Goal: Register for event/course: Sign up to attend an event or enroll in a course

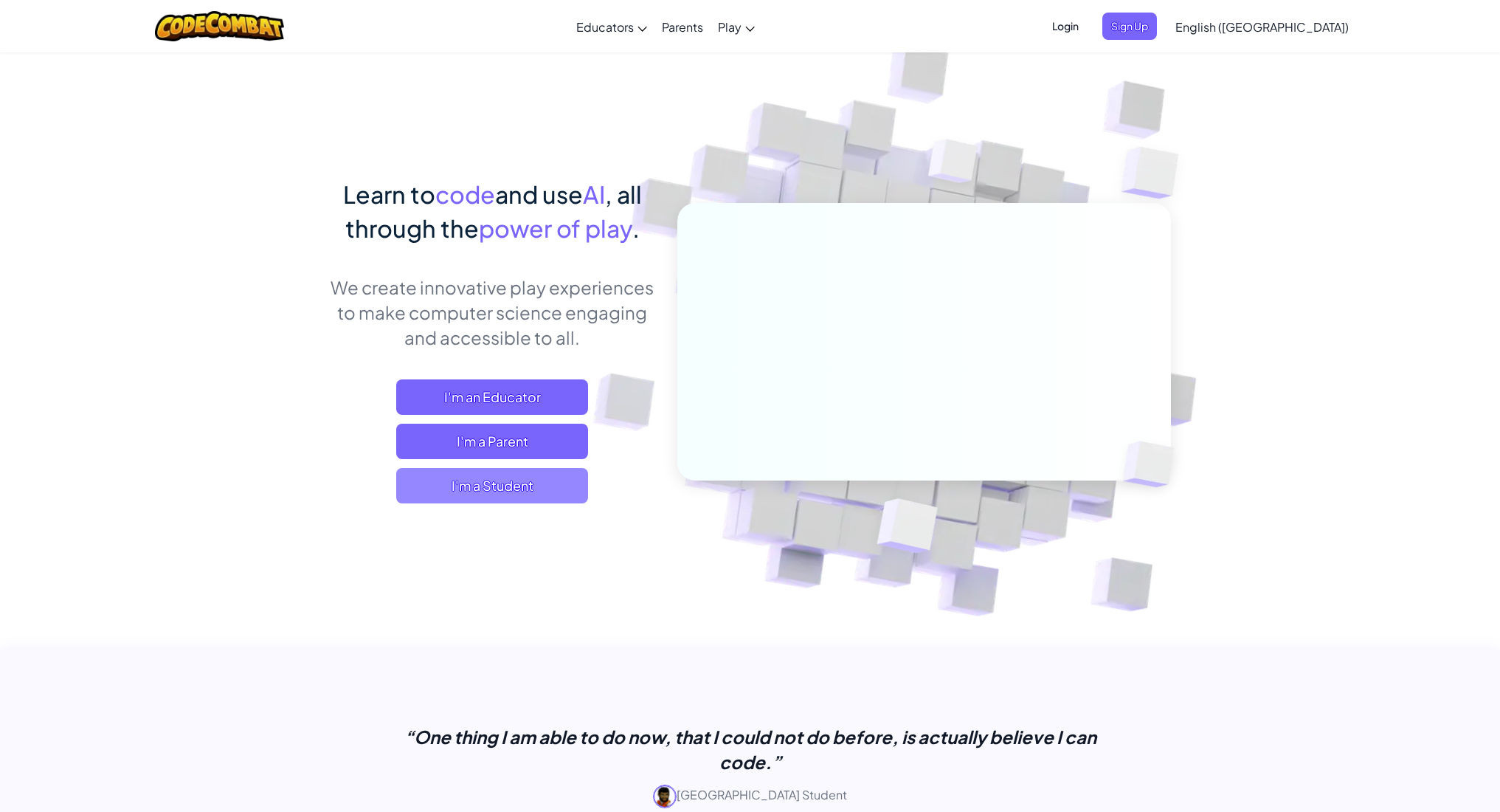
click at [520, 499] on span "I'm a Student" at bounding box center [492, 486] width 192 height 35
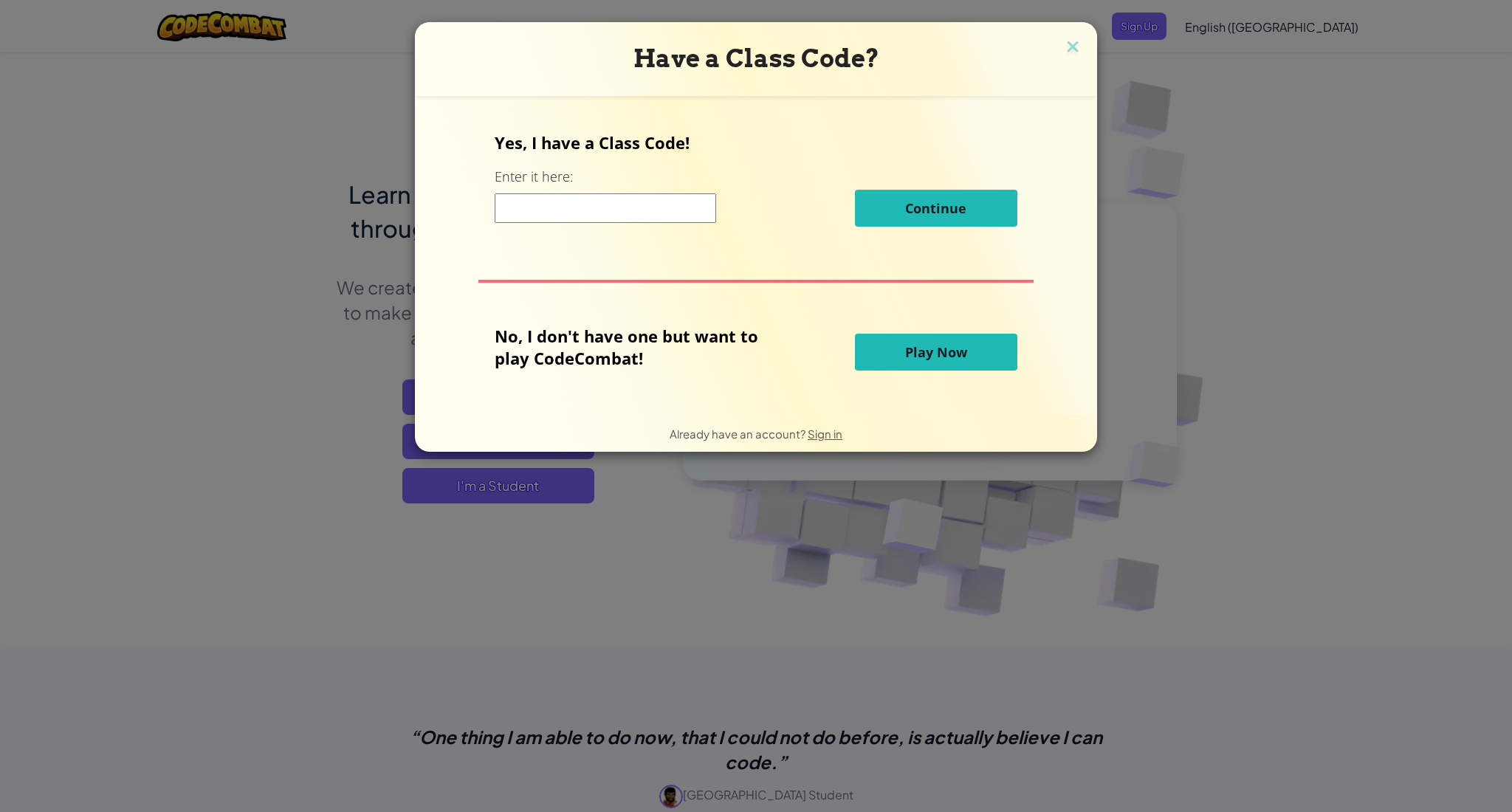
click at [651, 209] on input at bounding box center [605, 208] width 221 height 30
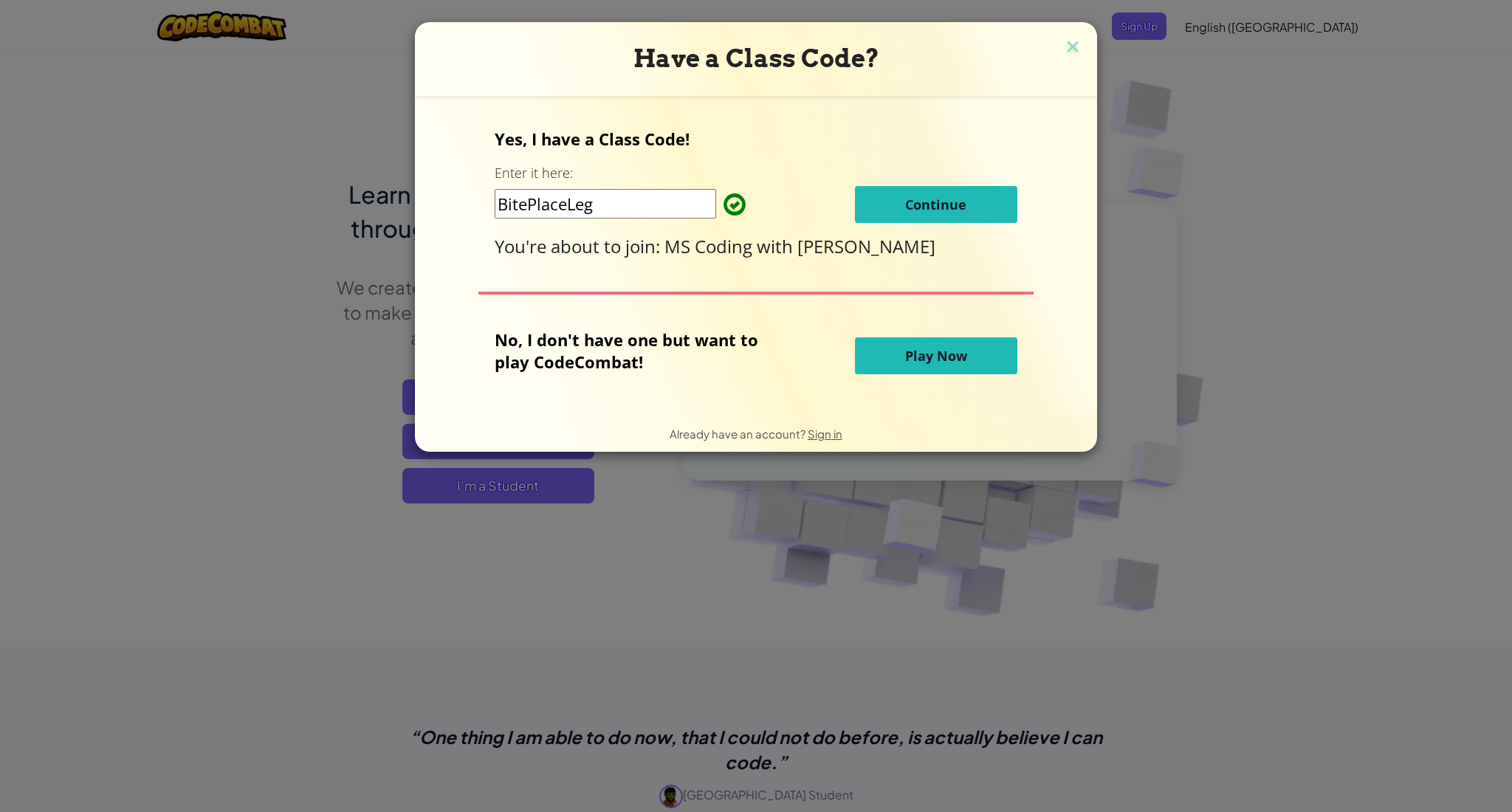
type input "BitePlaceLeg"
click at [936, 202] on span "Continue" at bounding box center [936, 204] width 61 height 18
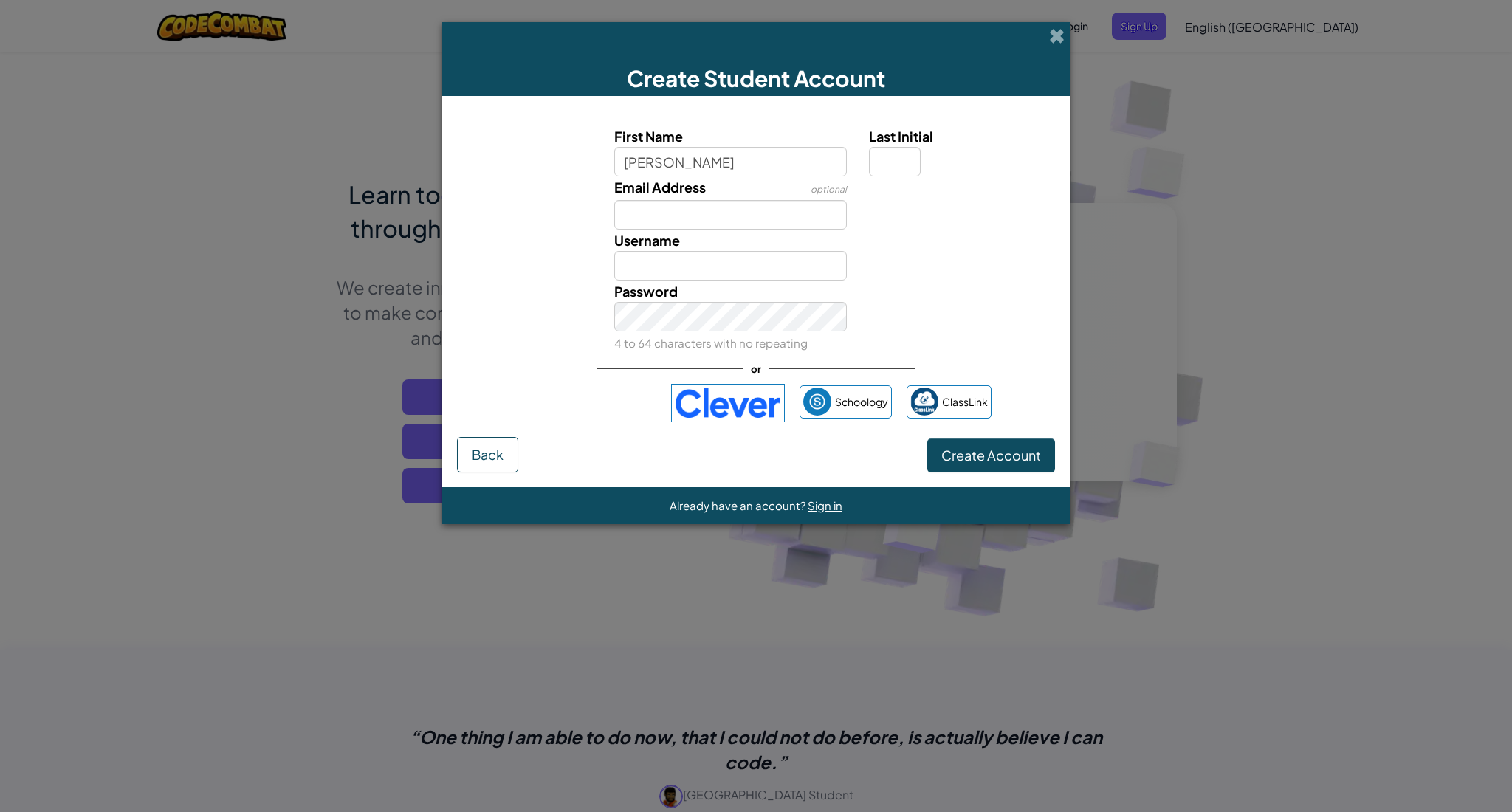
type input "[PERSON_NAME]"
click at [729, 165] on input "[PERSON_NAME]" at bounding box center [730, 162] width 233 height 30
type input "Mateo1318"
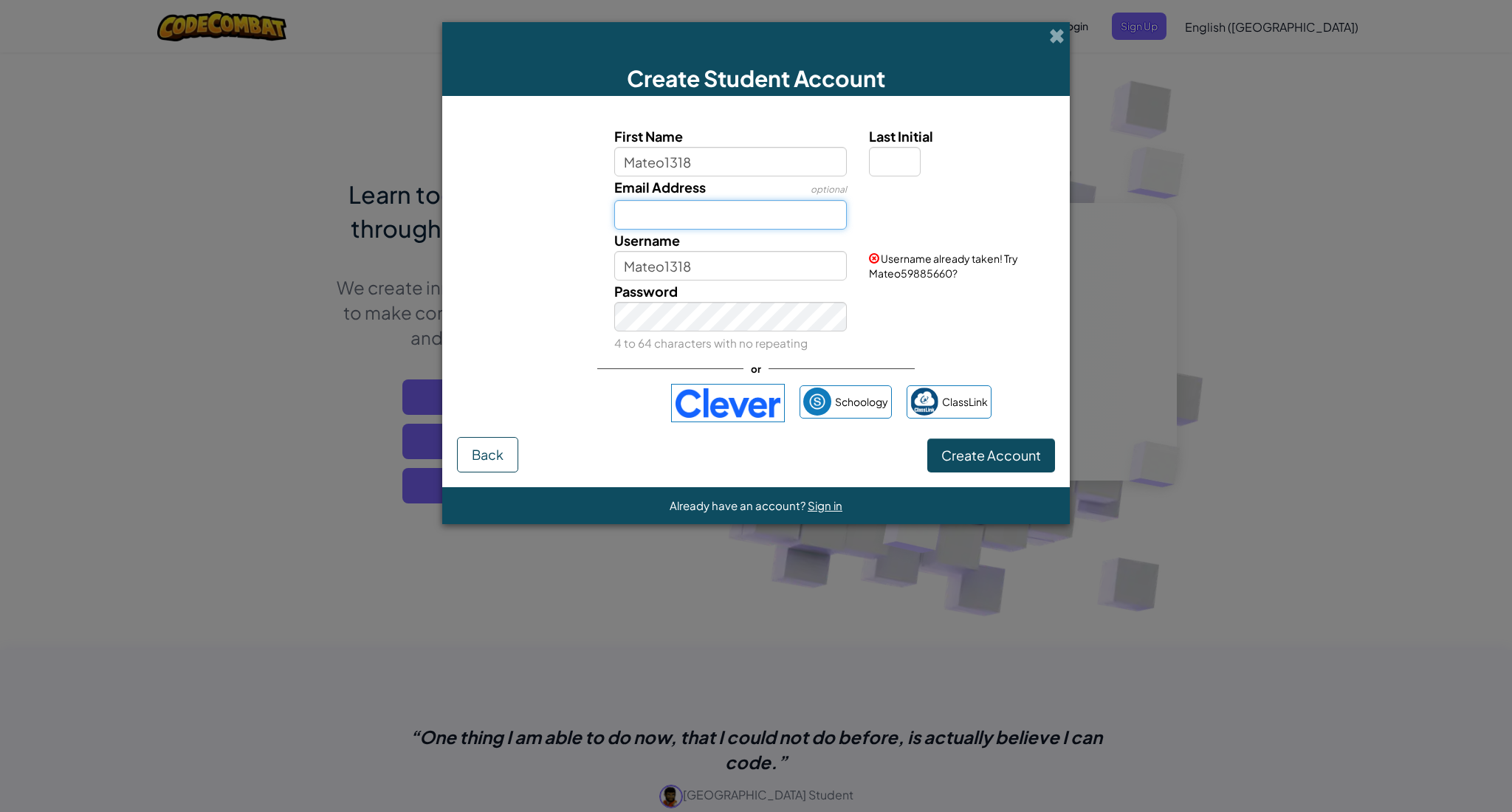
click at [674, 207] on input "Email Address" at bounding box center [730, 214] width 233 height 30
type input "[EMAIL_ADDRESS][DOMAIN_NAME]"
type input "M"
type input "That1ScratchGuy1318"
click at [1018, 331] on div "Password 4 to 64 characters with no repeating" at bounding box center [756, 316] width 613 height 73
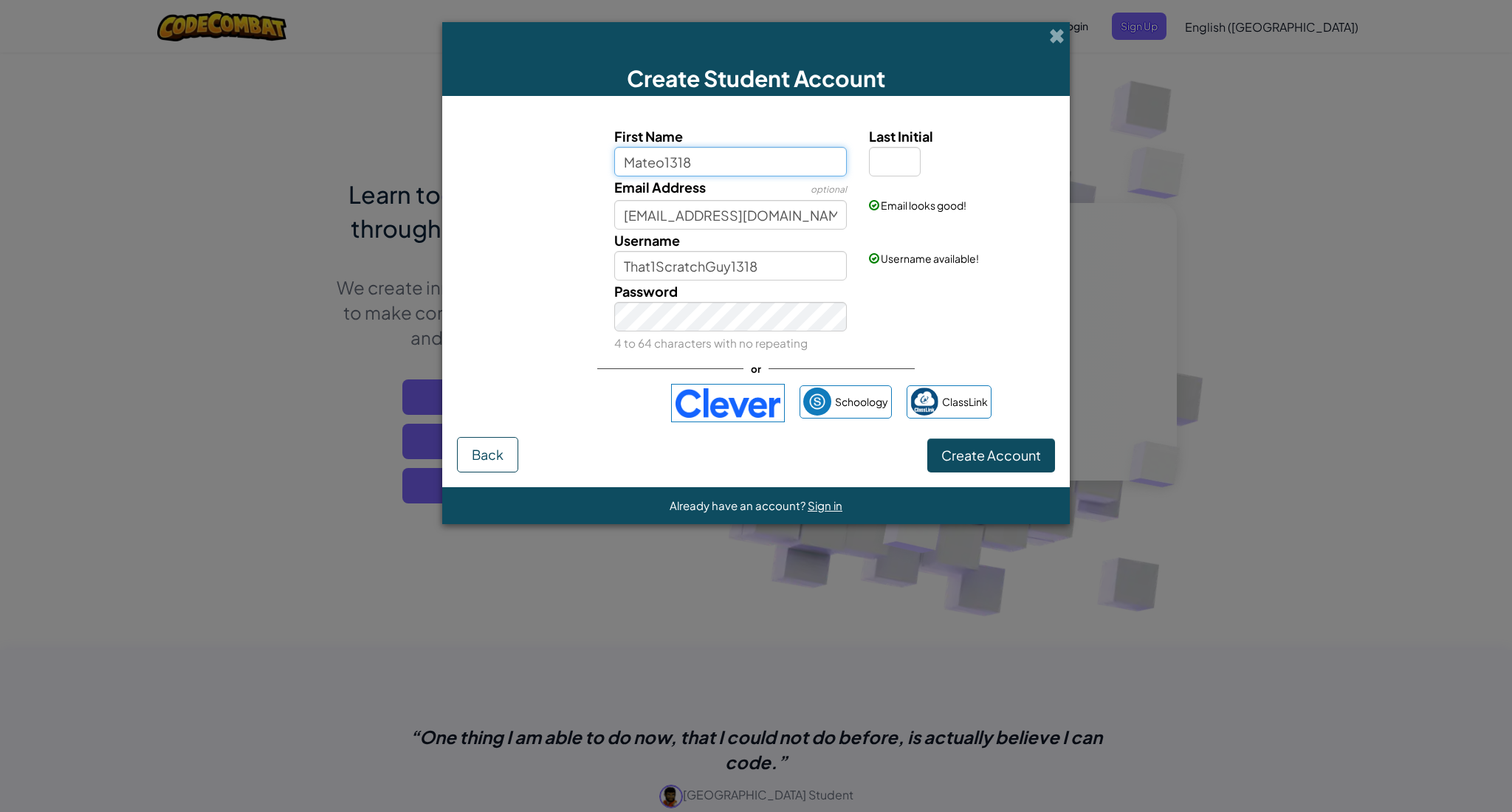
click at [756, 160] on input "Mateo1318" at bounding box center [730, 162] width 233 height 30
type input "[PERSON_NAME]"
click at [721, 162] on input "[PERSON_NAME]" at bounding box center [730, 162] width 233 height 30
click at [717, 266] on input "[PERSON_NAME]" at bounding box center [730, 266] width 233 height 30
type input "M"
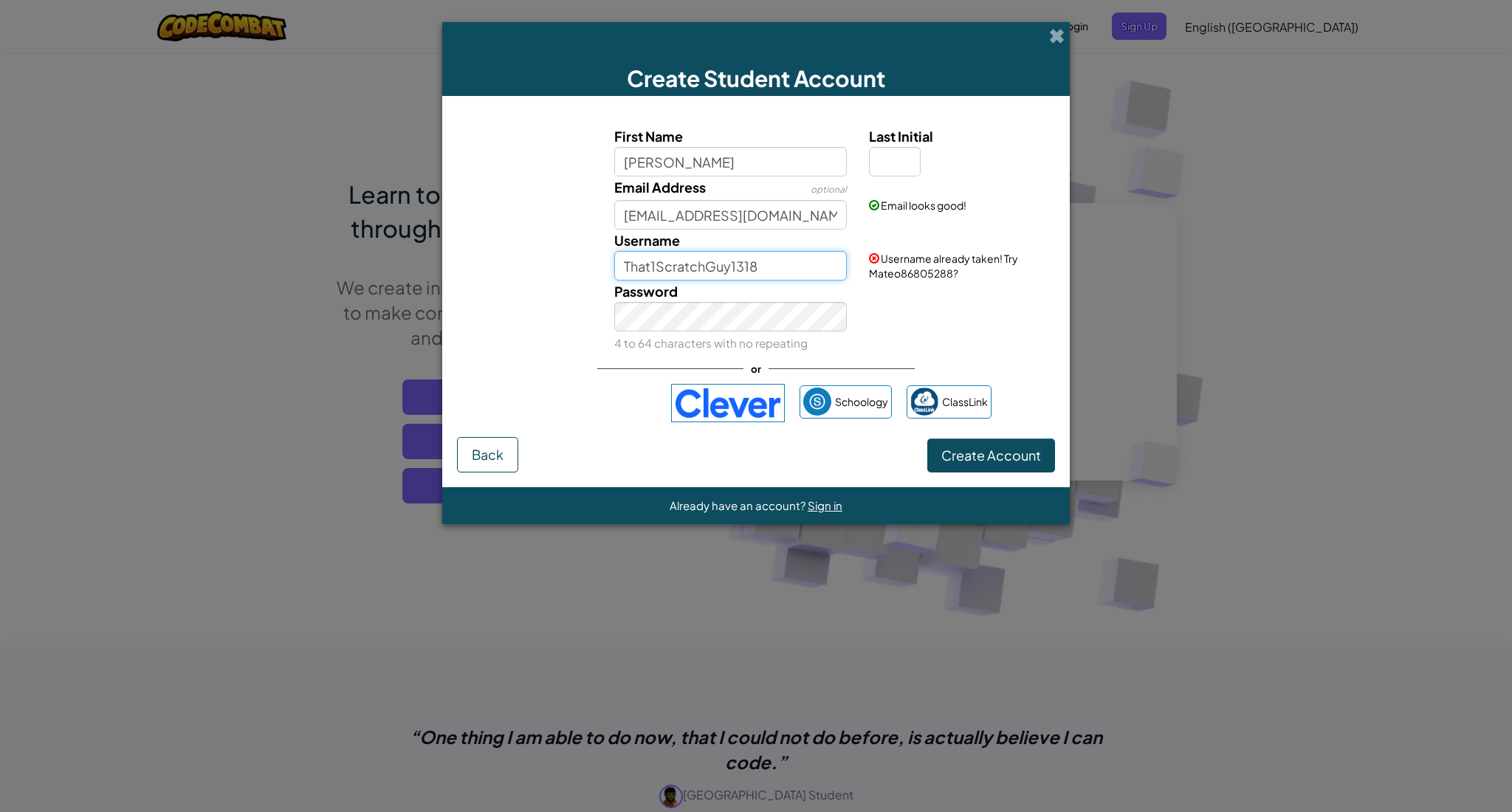
type input "That1ScratchGuy1318"
click at [924, 316] on div "Password 4 to 64 characters with no repeating" at bounding box center [756, 316] width 613 height 73
click at [883, 162] on input "Last Initial" at bounding box center [894, 162] width 51 height 30
type input "A"
click at [976, 195] on div "Email looks good!" at bounding box center [959, 194] width 205 height 36
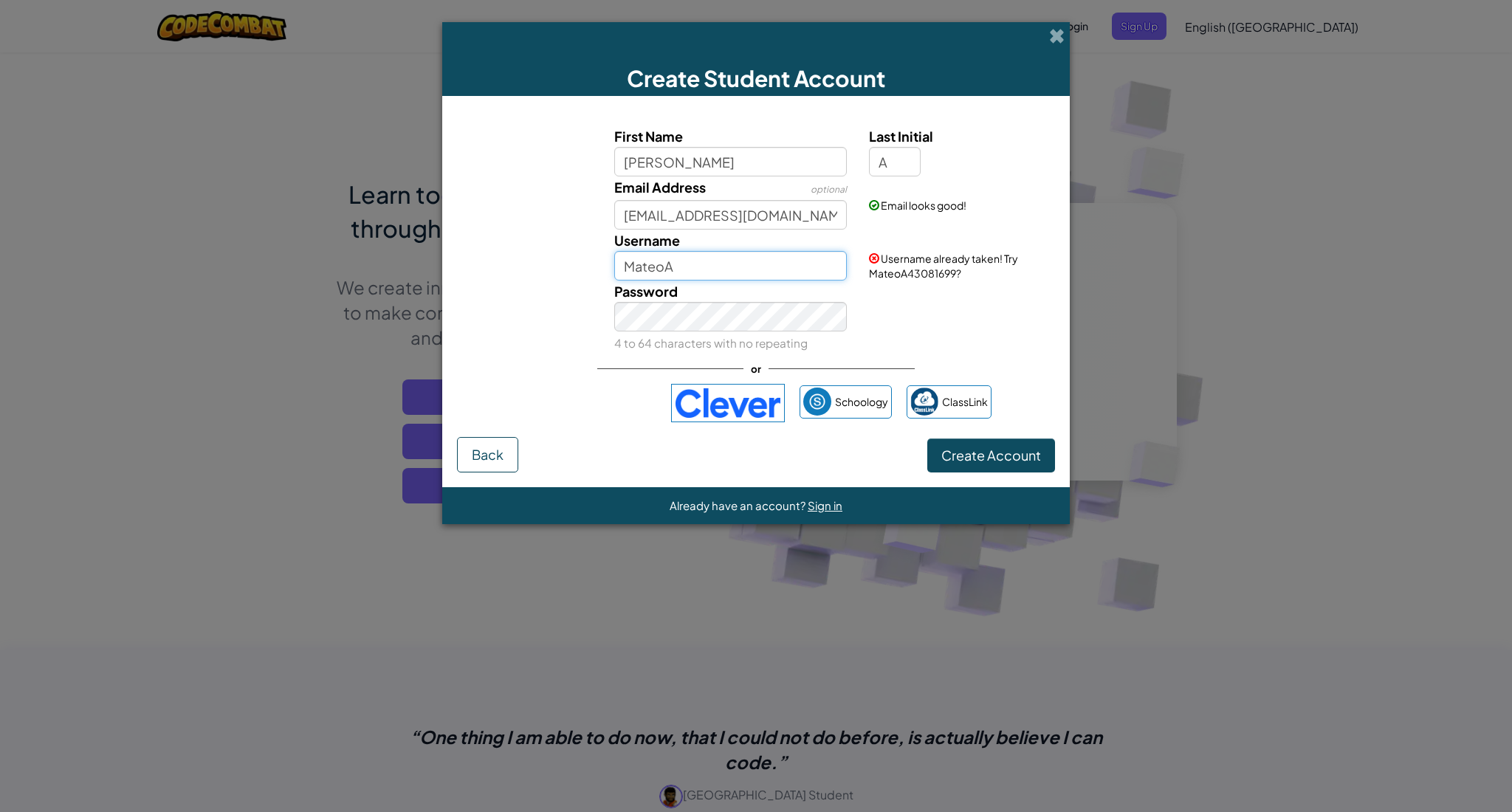
click at [755, 268] on input "MateoA" at bounding box center [730, 266] width 233 height 30
type input "M"
click at [900, 170] on input "A" at bounding box center [894, 162] width 51 height 30
click at [813, 272] on input "T" at bounding box center [730, 266] width 233 height 30
type input "That1ScratchGuy1318"
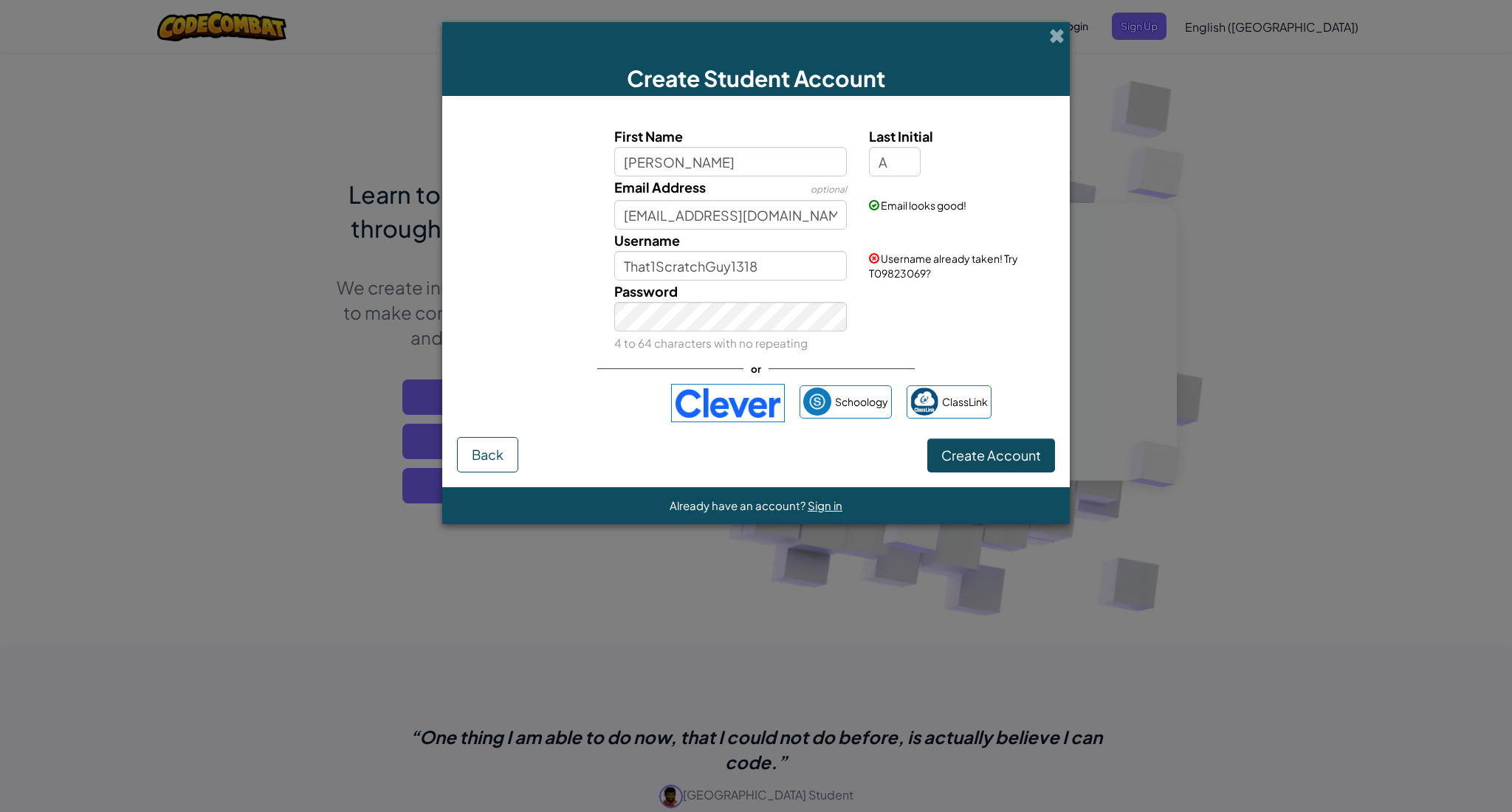
click at [928, 294] on div "Password 4 to 64 characters with no repeating" at bounding box center [756, 316] width 613 height 73
click at [1003, 466] on button "Create Account" at bounding box center [991, 455] width 128 height 34
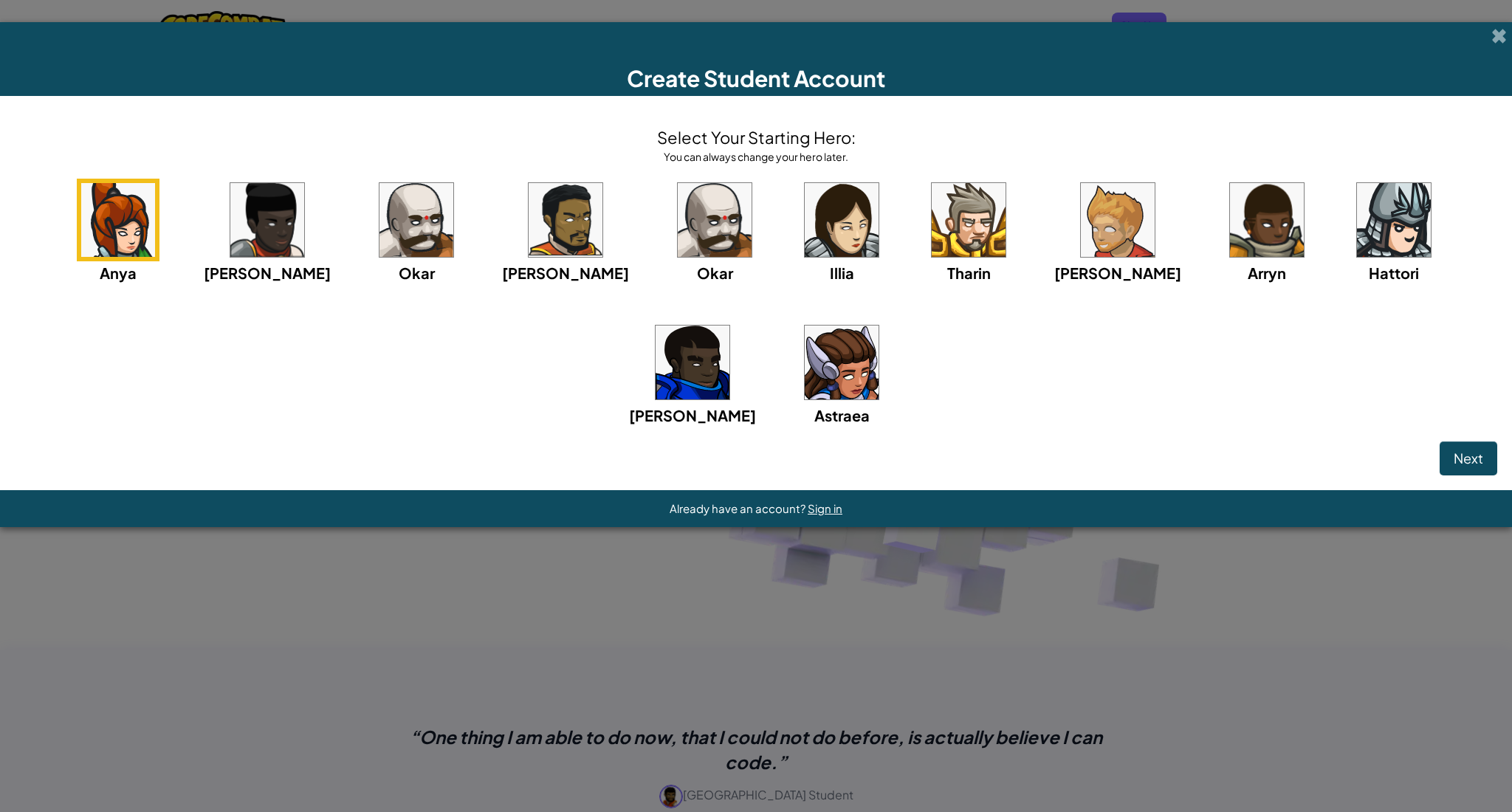
click at [677, 228] on img at bounding box center [714, 220] width 74 height 74
click at [1474, 452] on span "Next" at bounding box center [1468, 458] width 30 height 17
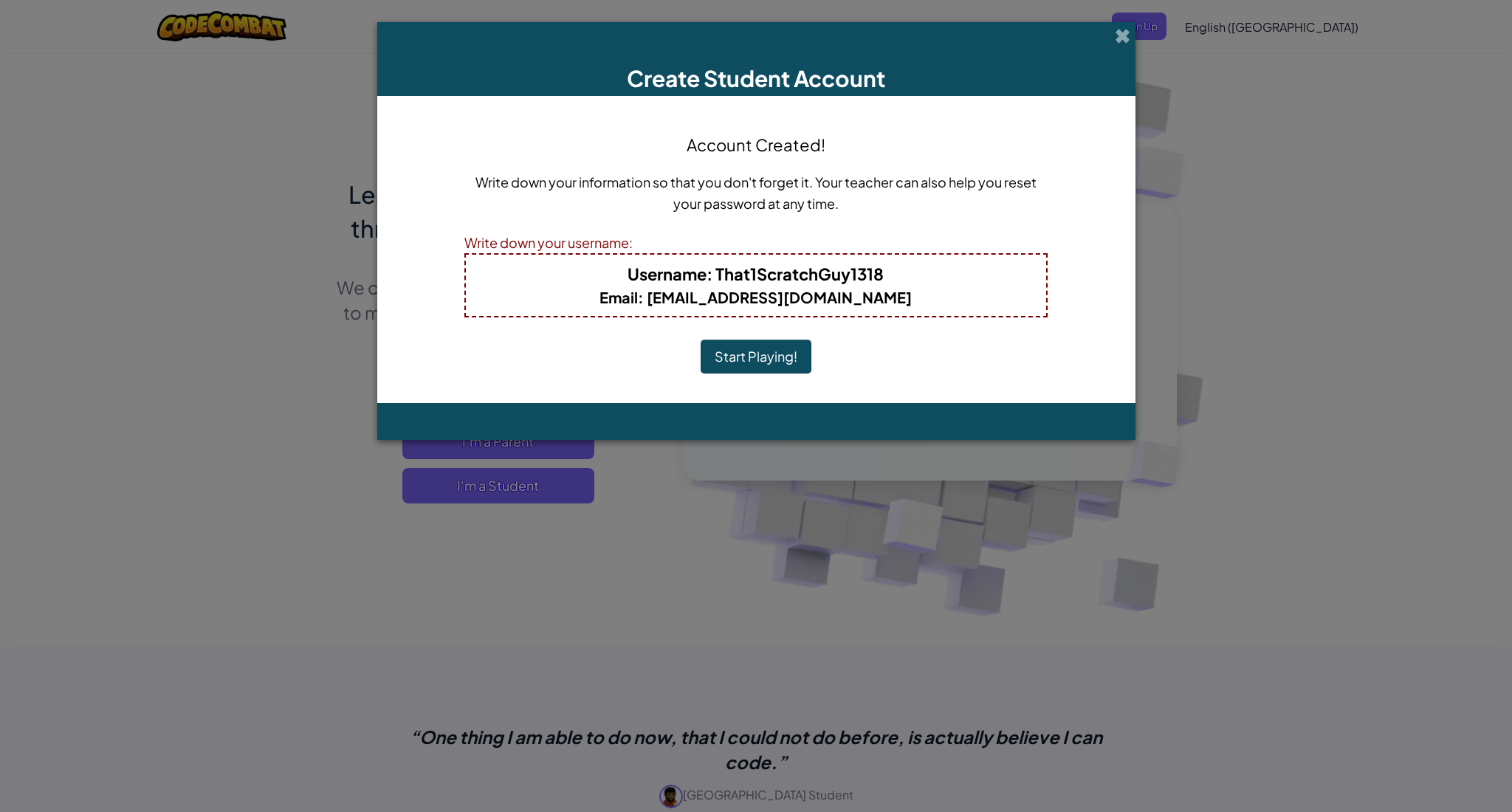
click at [936, 271] on h4 "Username : That1ScratchGuy1318" at bounding box center [756, 273] width 551 height 24
click at [764, 366] on button "Start Playing!" at bounding box center [756, 356] width 111 height 34
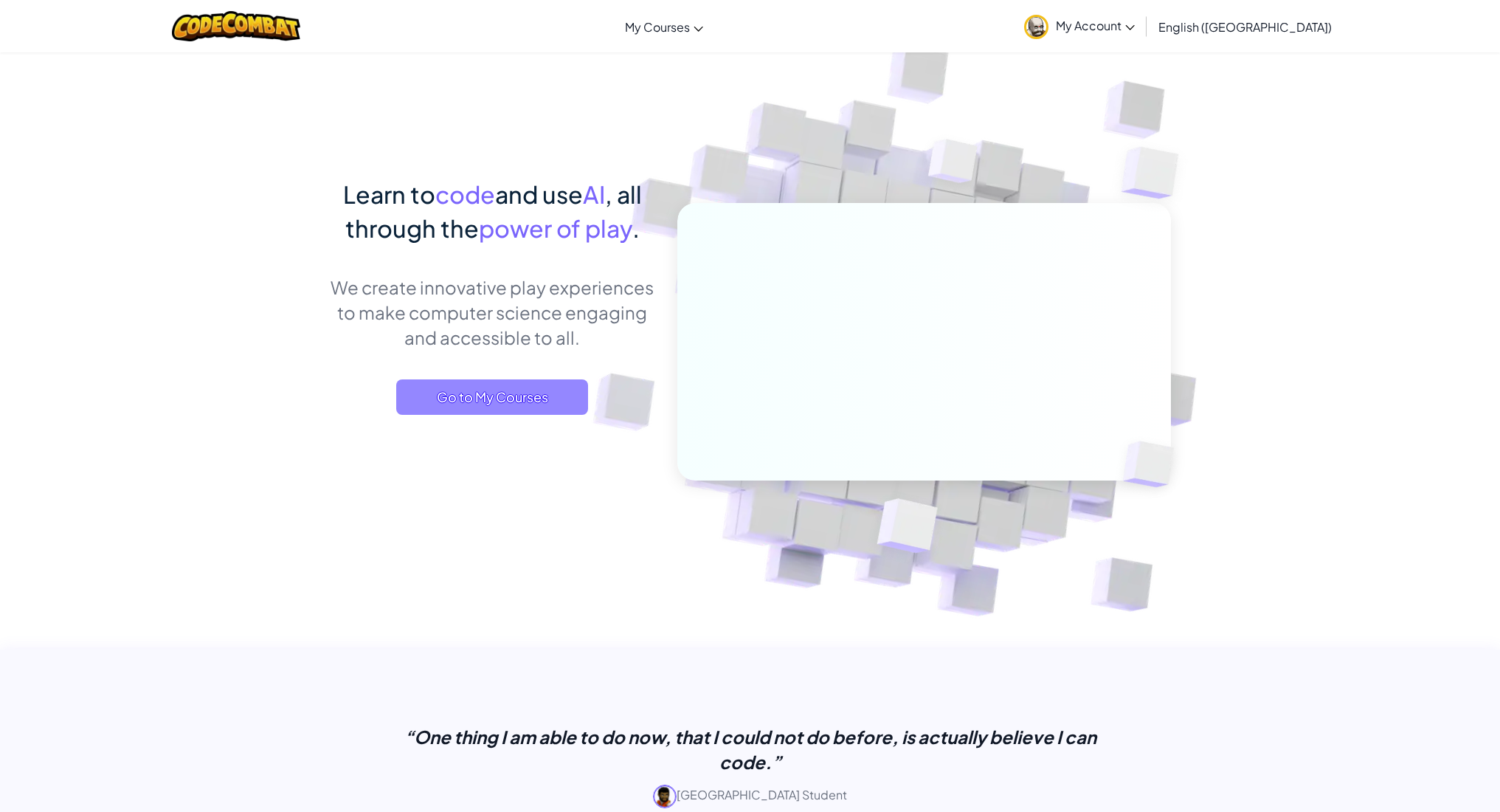
click at [552, 408] on span "Go to My Courses" at bounding box center [492, 397] width 192 height 35
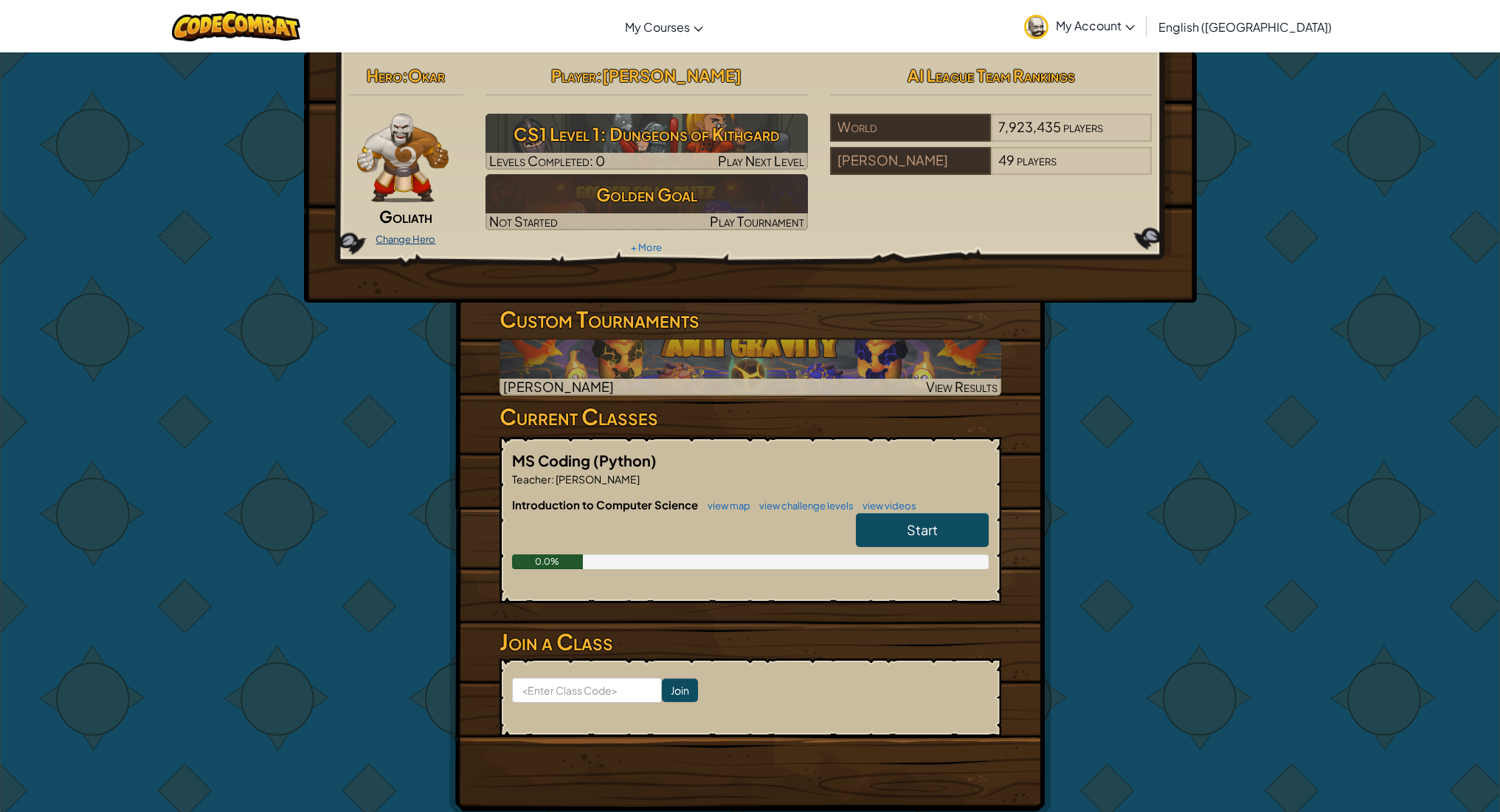
click at [410, 240] on link "Change Hero" at bounding box center [405, 238] width 60 height 11
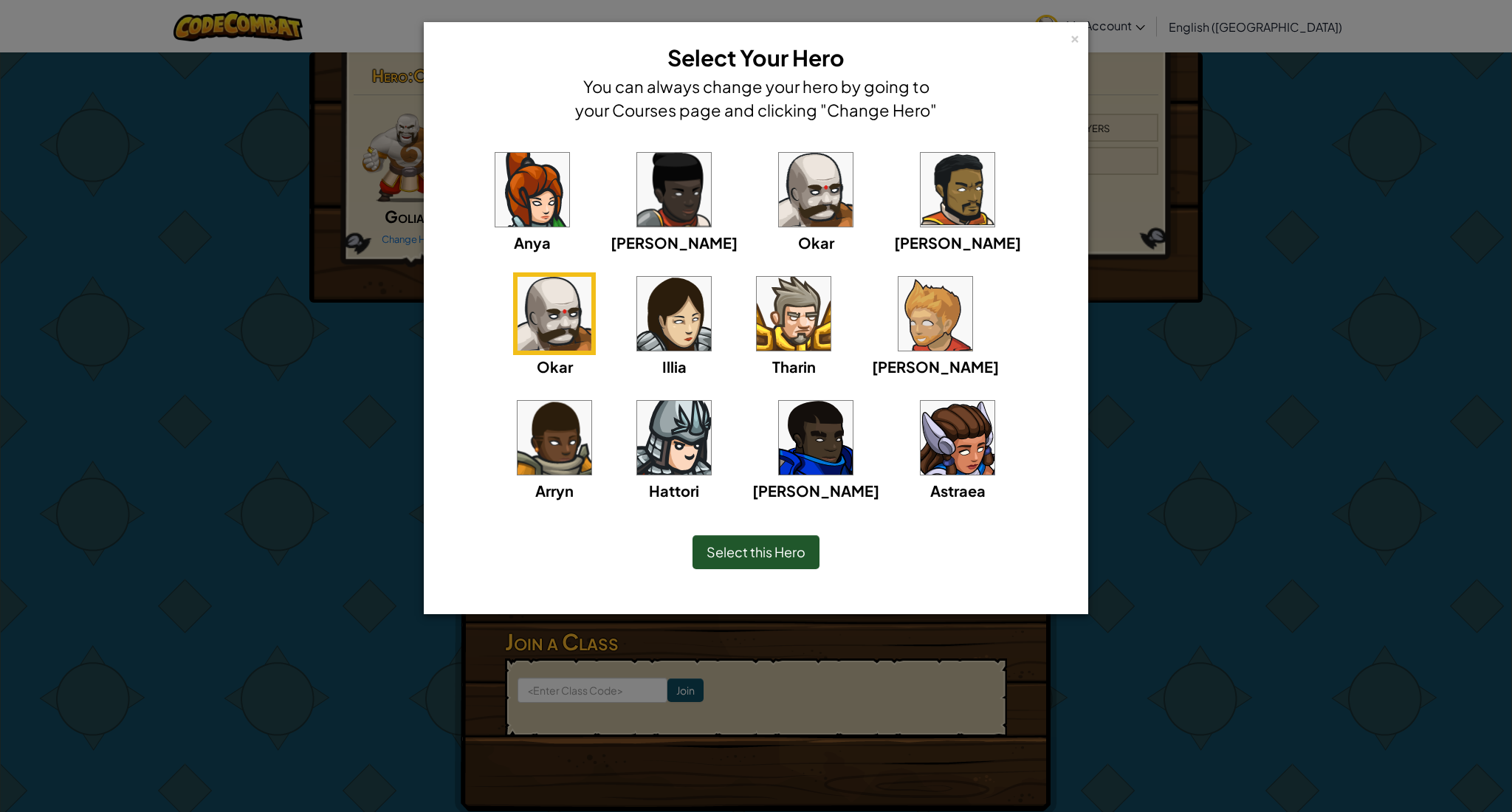
click at [779, 203] on img at bounding box center [815, 189] width 74 height 74
click at [736, 548] on span "Select this Hero" at bounding box center [756, 552] width 99 height 17
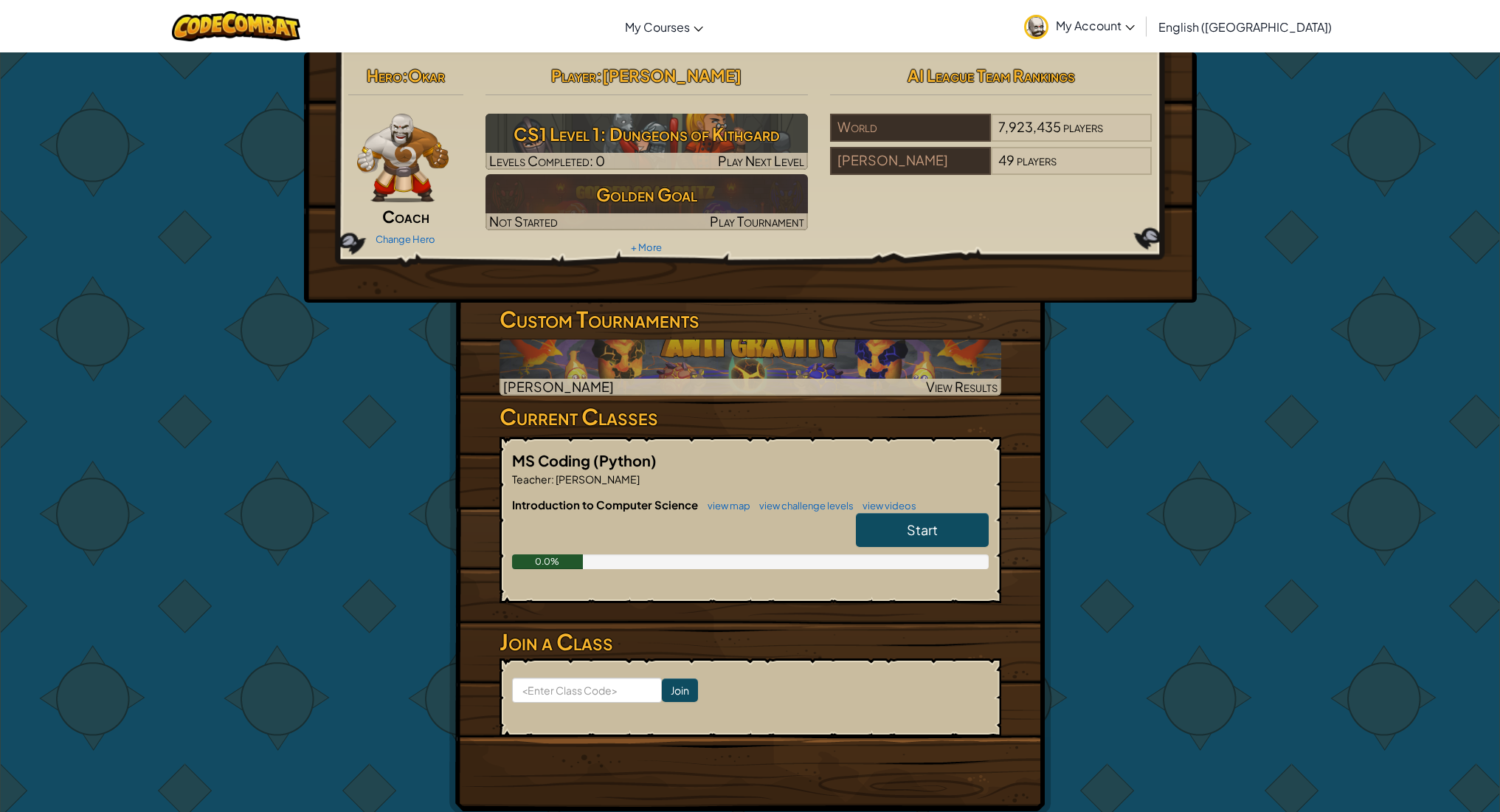
click at [406, 159] on img at bounding box center [403, 158] width 92 height 89
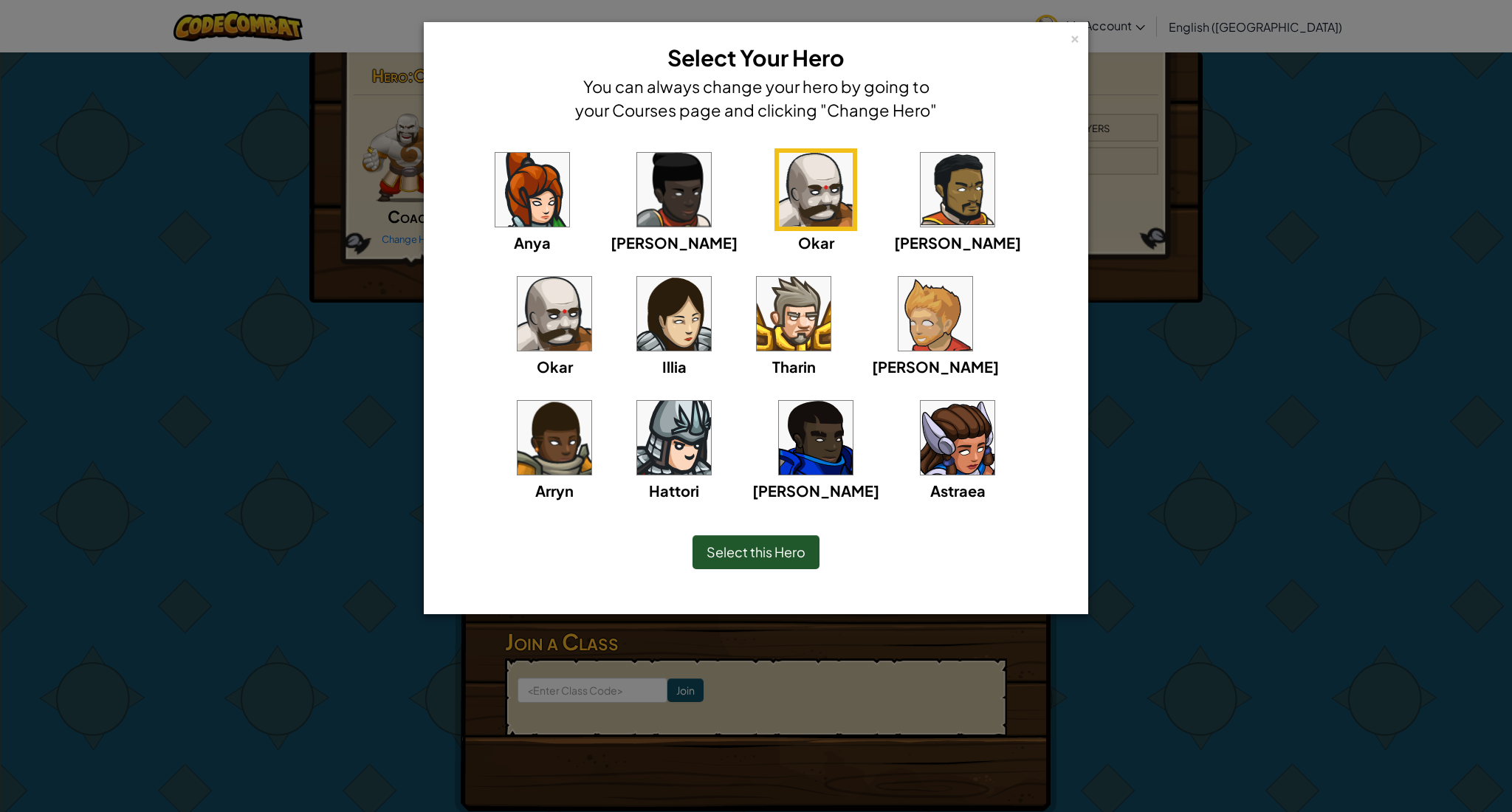
click at [592, 277] on img at bounding box center [554, 313] width 74 height 74
click at [790, 563] on div "Select this Hero" at bounding box center [756, 552] width 127 height 34
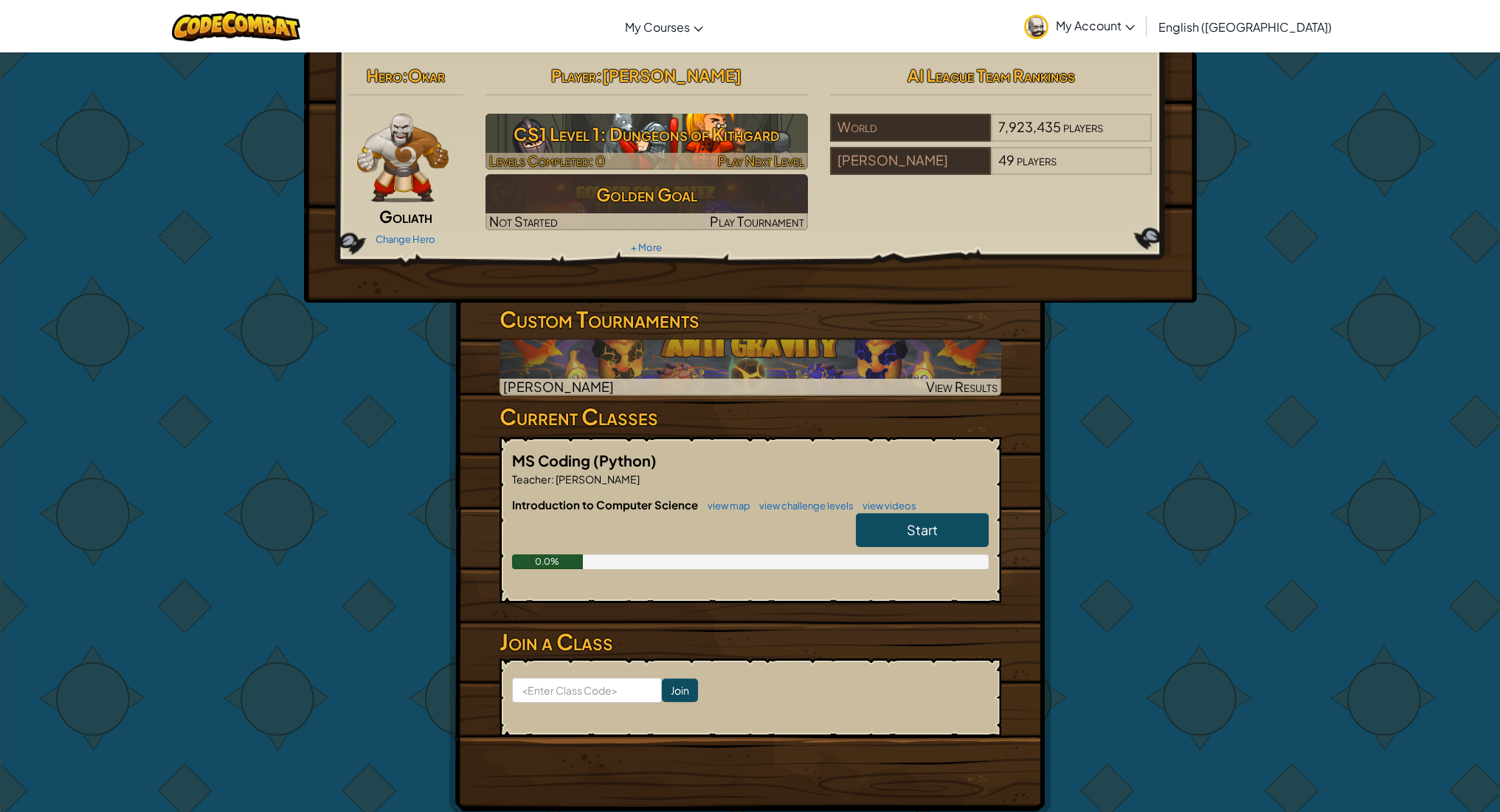
click at [740, 135] on h3 "CS1 Level 1: Dungeons of Kithgard" at bounding box center [647, 133] width 323 height 33
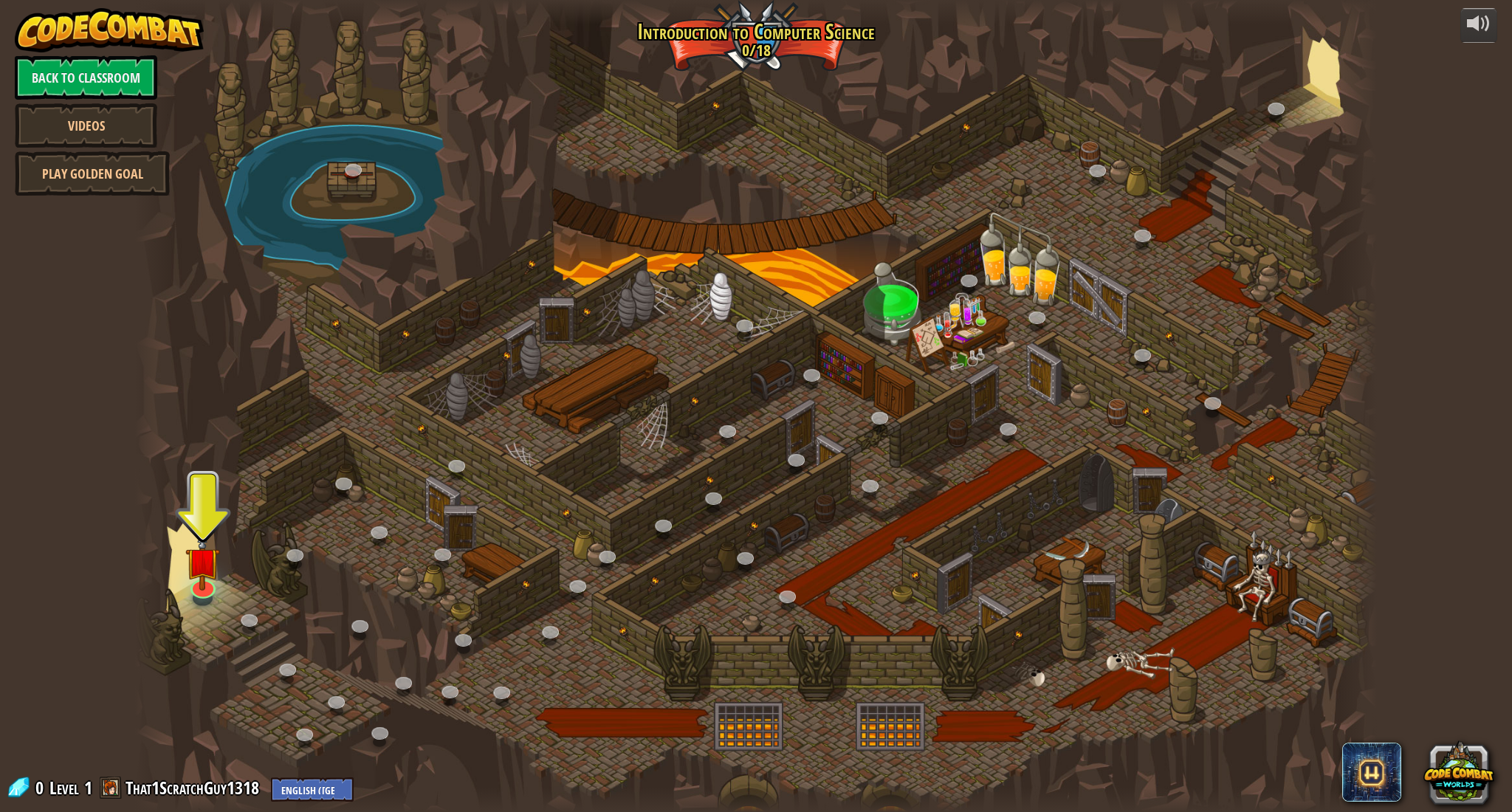
click at [204, 599] on div at bounding box center [202, 598] width 20 height 15
click at [203, 598] on div at bounding box center [202, 598] width 20 height 15
click at [203, 599] on div at bounding box center [202, 598] width 20 height 15
click at [204, 599] on div at bounding box center [202, 598] width 20 height 15
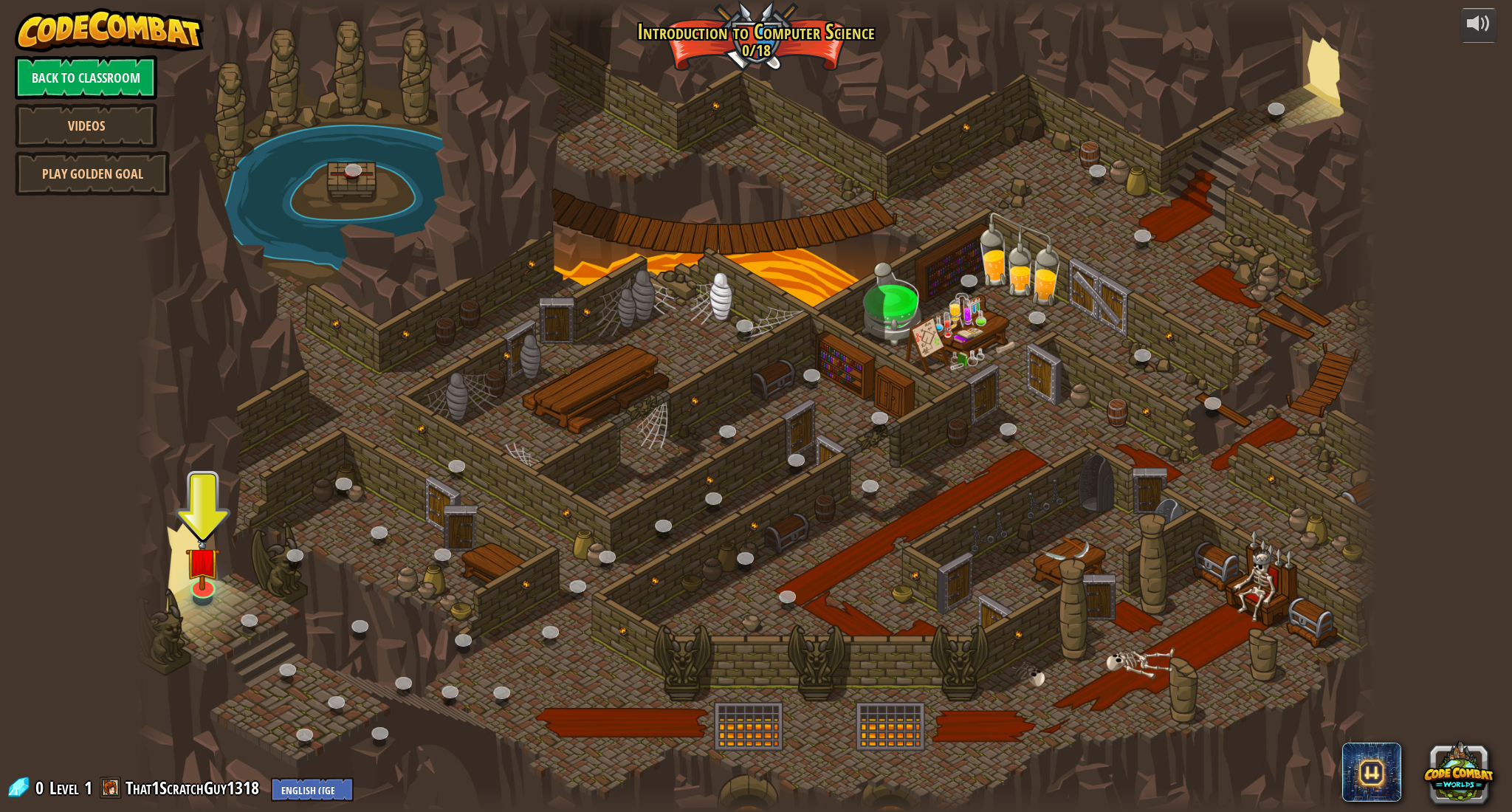
click at [205, 608] on div at bounding box center [756, 406] width 1242 height 812
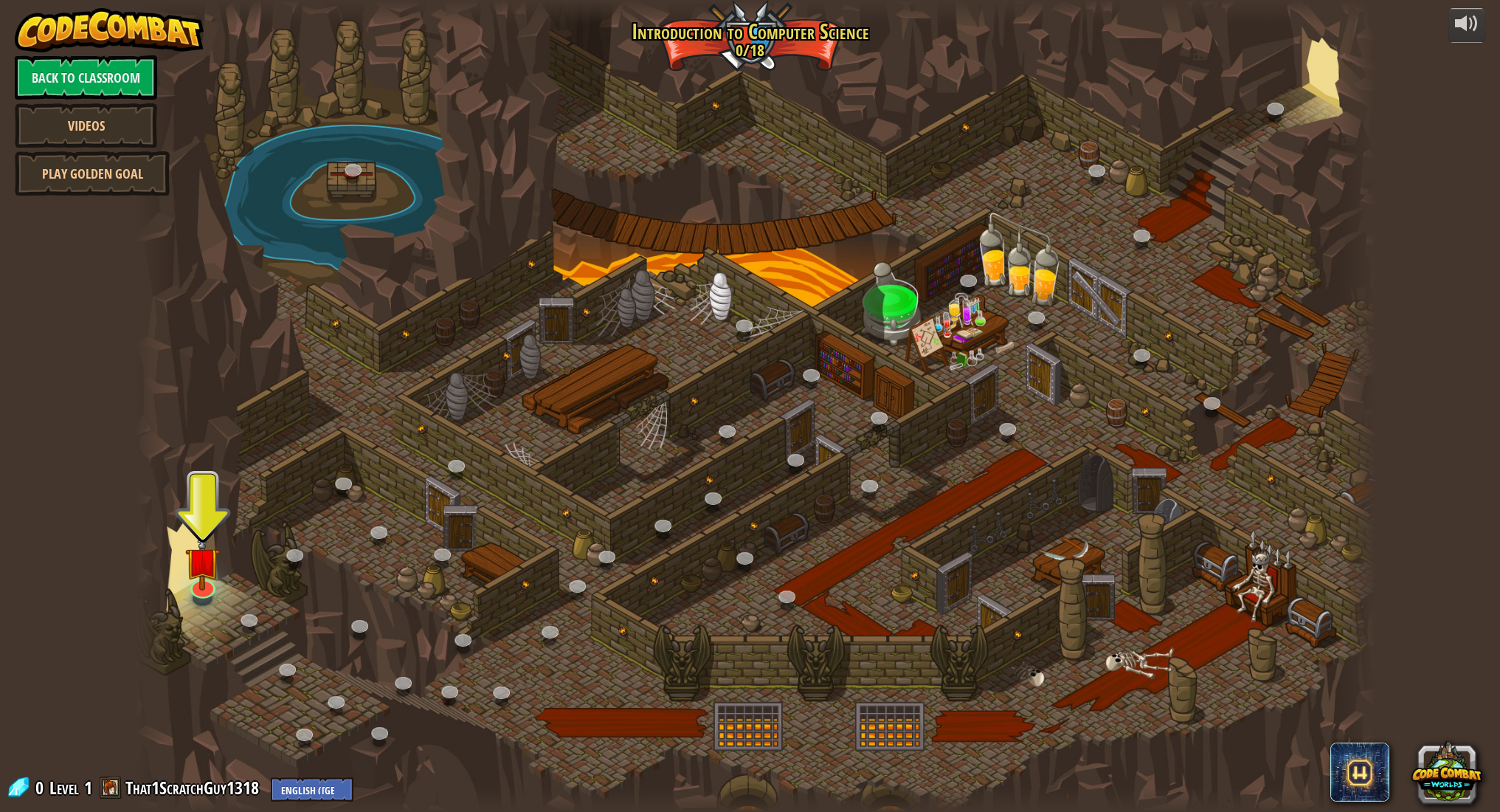
click at [205, 607] on div at bounding box center [755, 406] width 1242 height 812
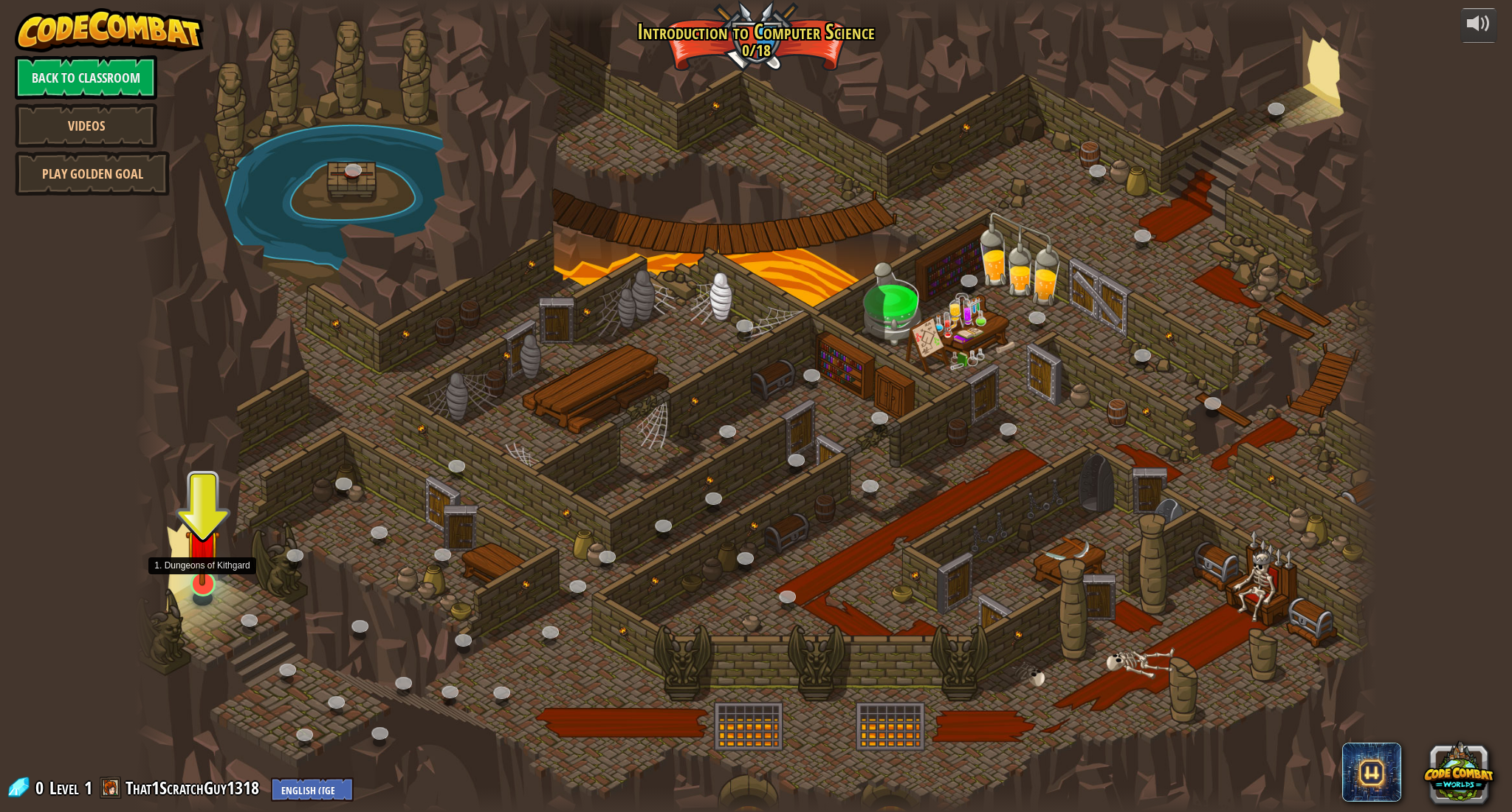
click at [201, 575] on img at bounding box center [202, 547] width 34 height 80
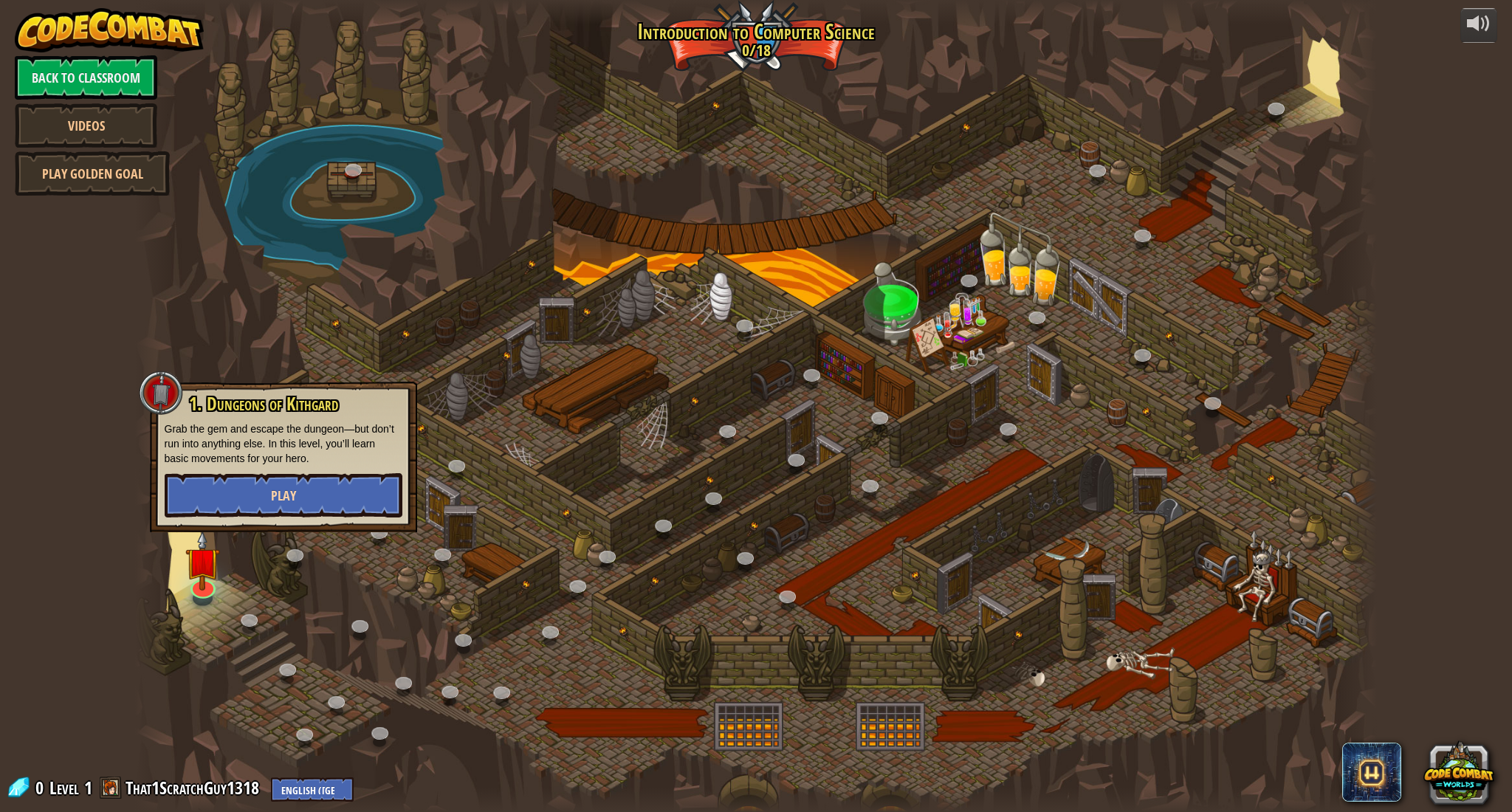
click at [273, 497] on span "Play" at bounding box center [284, 496] width 25 height 18
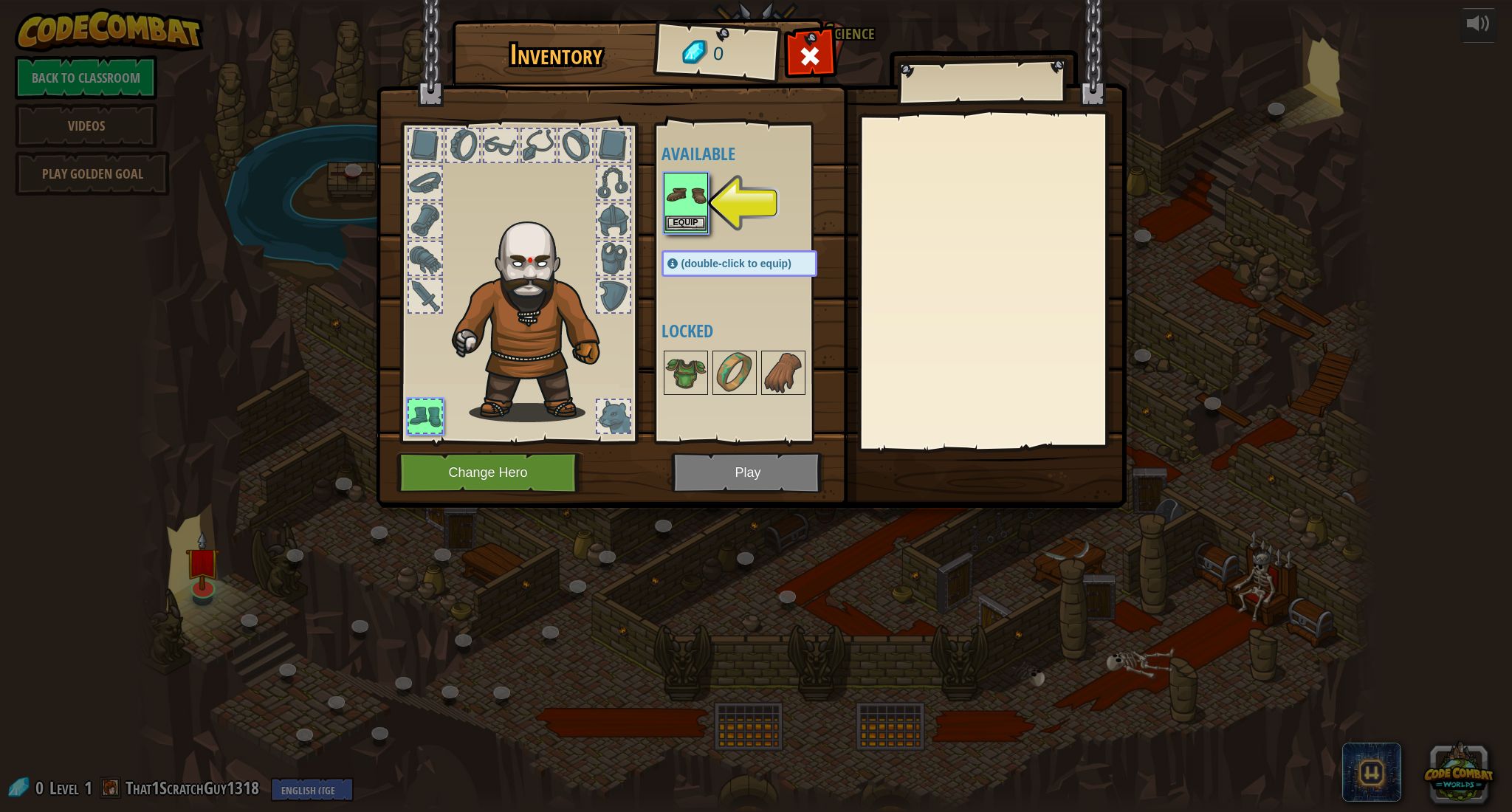
click at [681, 212] on img at bounding box center [686, 195] width 41 height 41
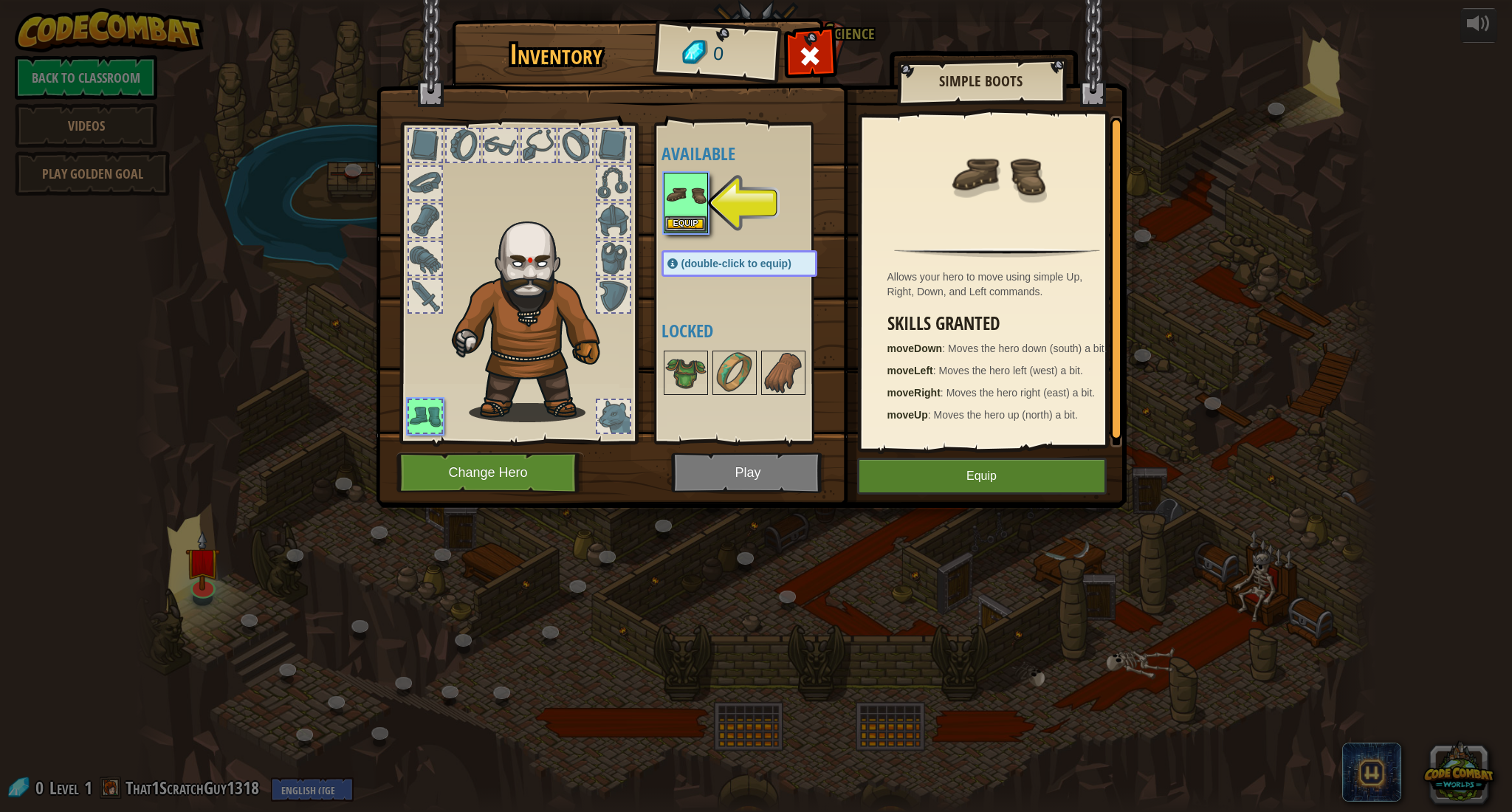
click at [990, 479] on button "Equip" at bounding box center [982, 476] width 250 height 37
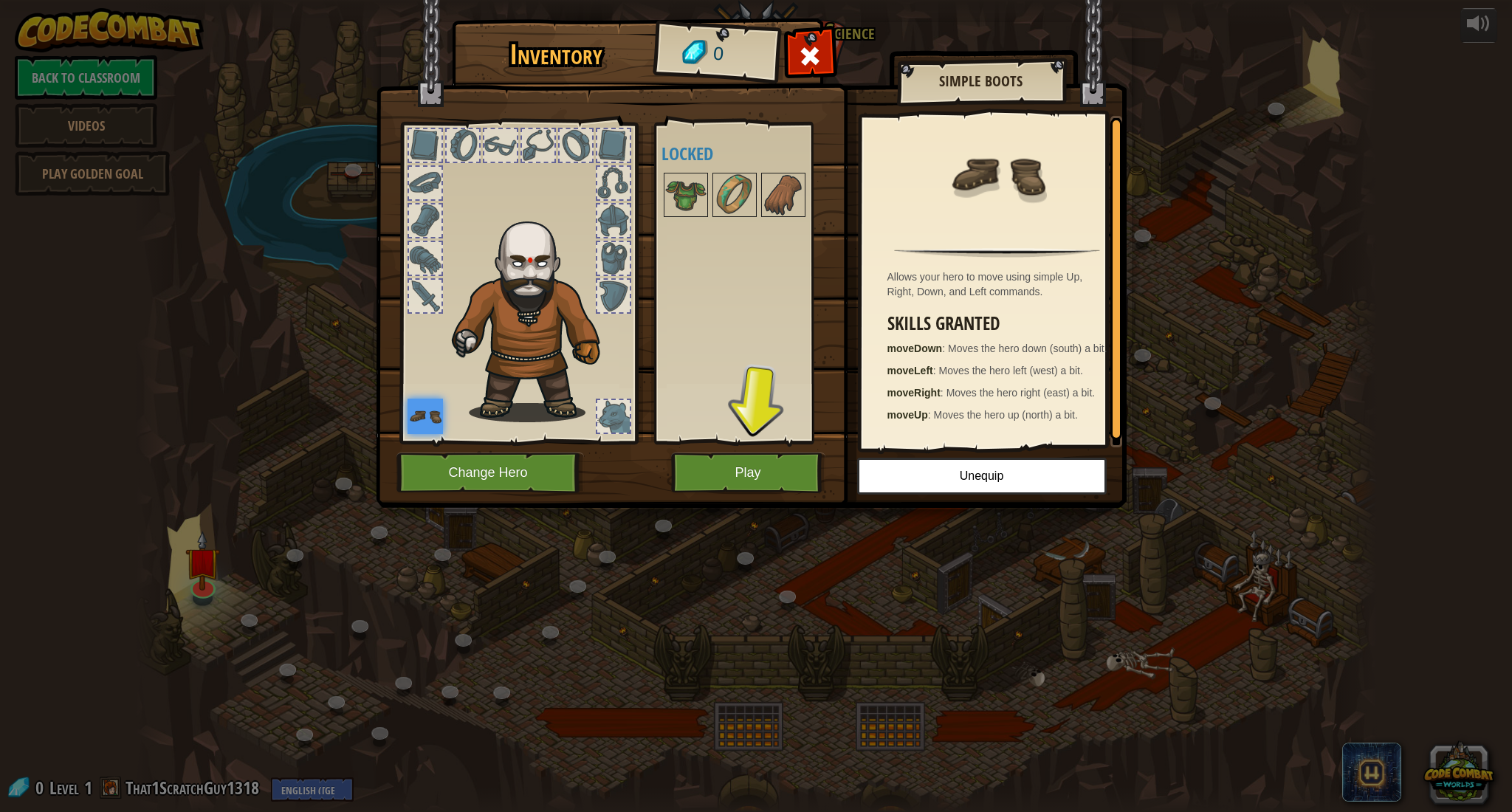
click at [761, 463] on button "Play" at bounding box center [748, 473] width 154 height 41
